Goal: Find specific page/section: Find specific page/section

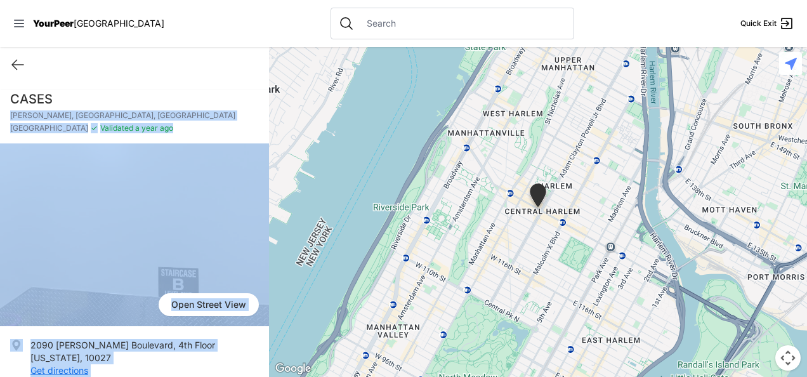
drag, startPoint x: 257, startPoint y: 98, endPoint x: 288, endPoint y: 235, distance: 140.5
click at [288, 235] on main "Quick Exit CASES [PERSON_NAME], [GEOGRAPHIC_DATA], [GEOGRAPHIC_DATA] ✓ Validate…" at bounding box center [403, 212] width 807 height 330
click at [20, 65] on icon at bounding box center [17, 64] width 15 height 15
select select "recentlyUpdated"
